Goal: Transaction & Acquisition: Subscribe to service/newsletter

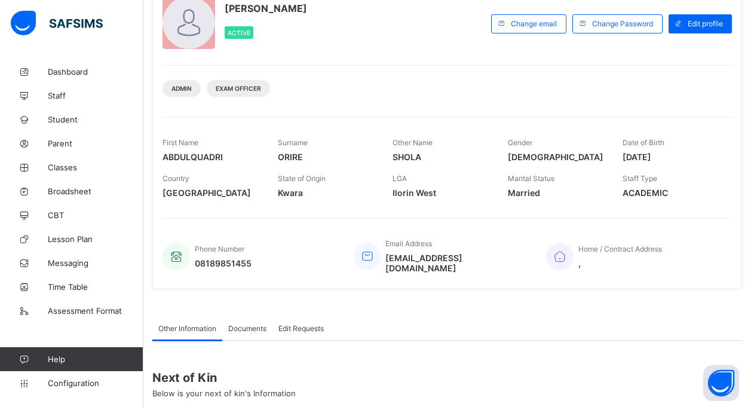
scroll to position [66, 0]
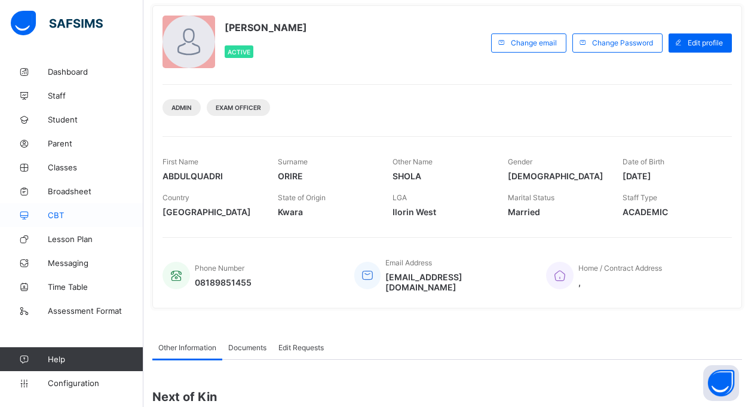
click at [60, 217] on span "CBT" at bounding box center [96, 215] width 96 height 10
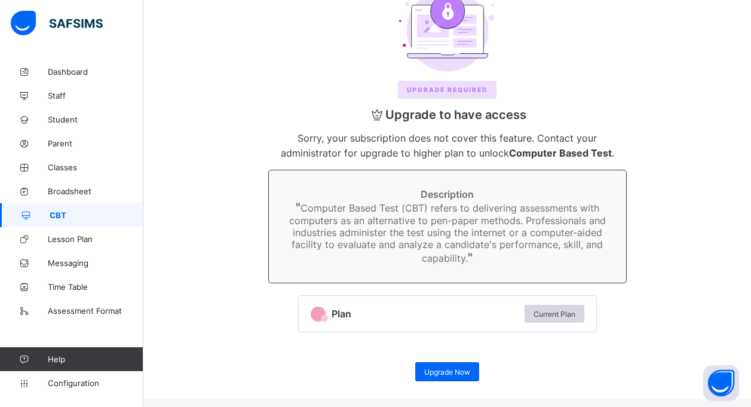
scroll to position [99, 0]
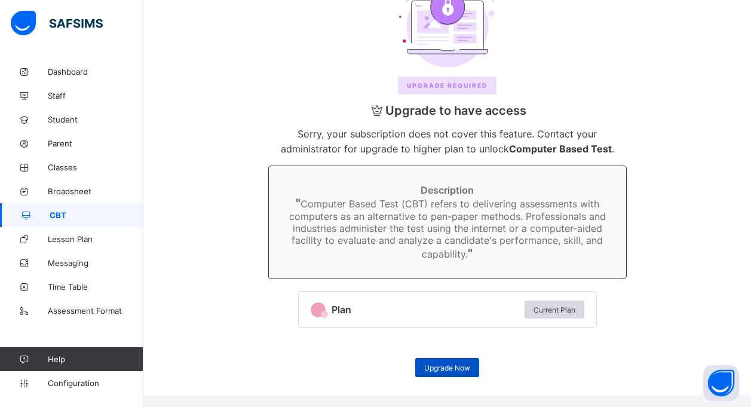
click at [429, 365] on span "Upgrade Now" at bounding box center [447, 367] width 46 height 9
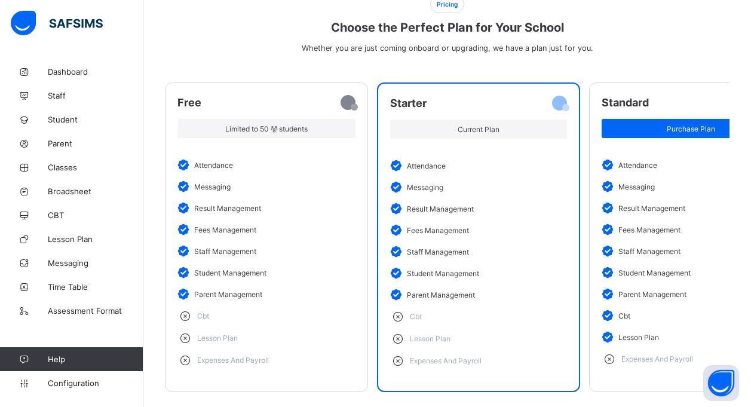
scroll to position [123, 0]
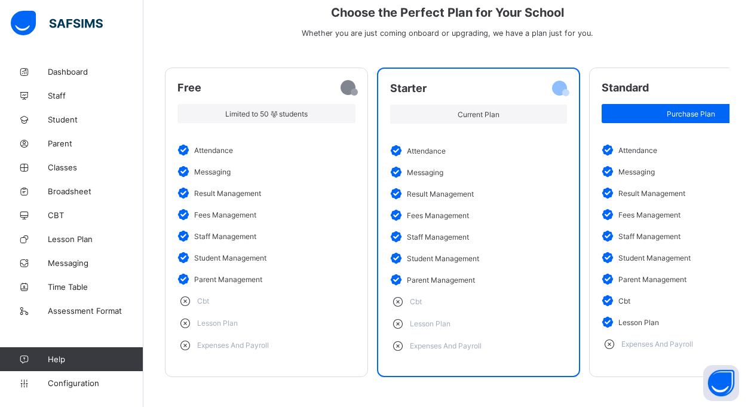
click at [632, 43] on div "Subscription / Change plan Pricing Choose the Perfect Plan for Your School Whet…" at bounding box center [447, 177] width 608 height 462
click at [50, 218] on span "CBT" at bounding box center [96, 215] width 96 height 10
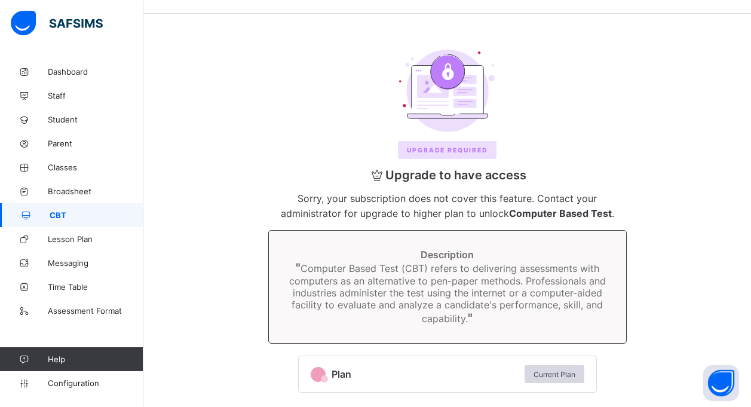
scroll to position [99, 0]
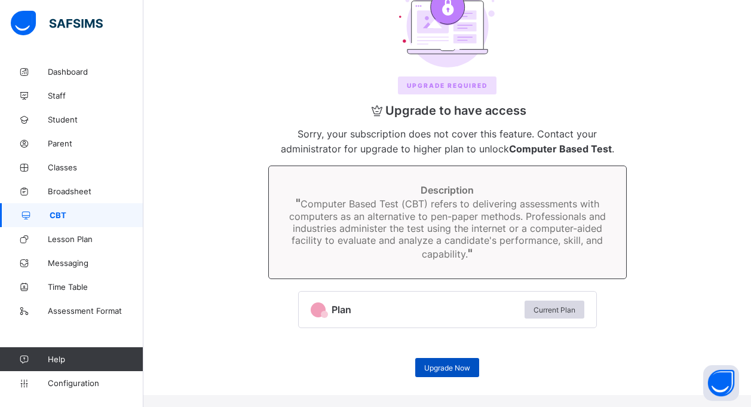
click at [427, 374] on div "Upgrade Now" at bounding box center [447, 367] width 64 height 19
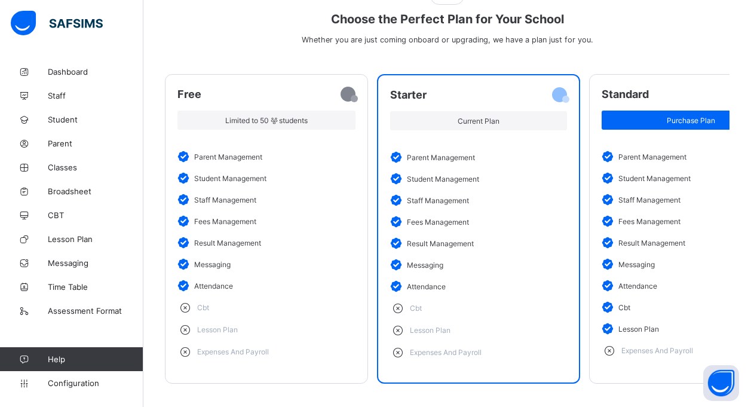
scroll to position [123, 0]
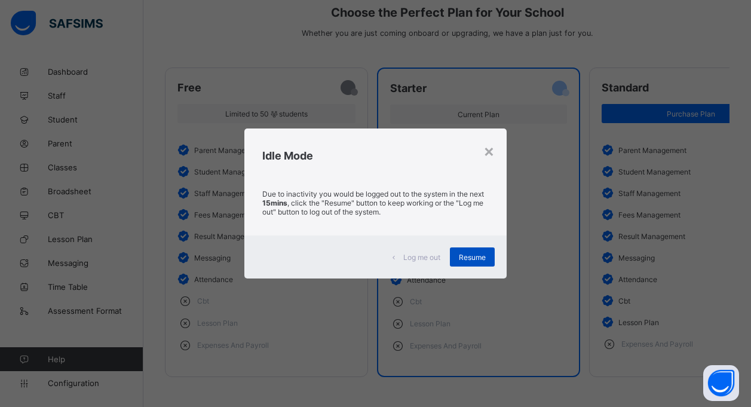
click at [460, 258] on span "Resume" at bounding box center [472, 257] width 27 height 9
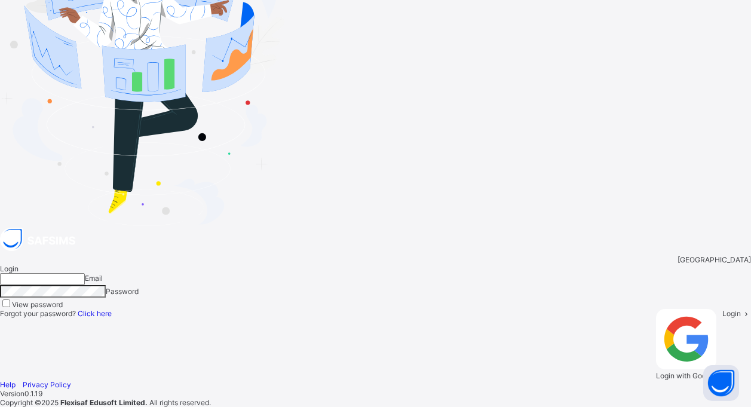
type input "**********"
